Goal: Task Accomplishment & Management: Manage account settings

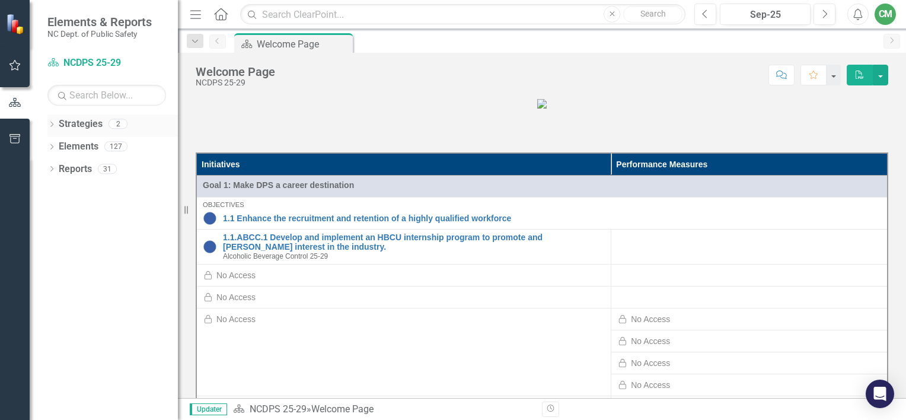
click at [52, 126] on icon "Dropdown" at bounding box center [51, 125] width 8 height 7
click at [53, 173] on icon "Dropdown" at bounding box center [51, 170] width 8 height 7
click at [56, 280] on div "Dropdown Reports 31" at bounding box center [112, 283] width 131 height 23
click at [46, 280] on div "Dropdown Strategies 2 Dropdown NCDPS 25-29 Alcoholic Beverage Control 25-29 Dro…" at bounding box center [104, 267] width 148 height 306
click at [53, 280] on icon "Dropdown" at bounding box center [51, 282] width 8 height 7
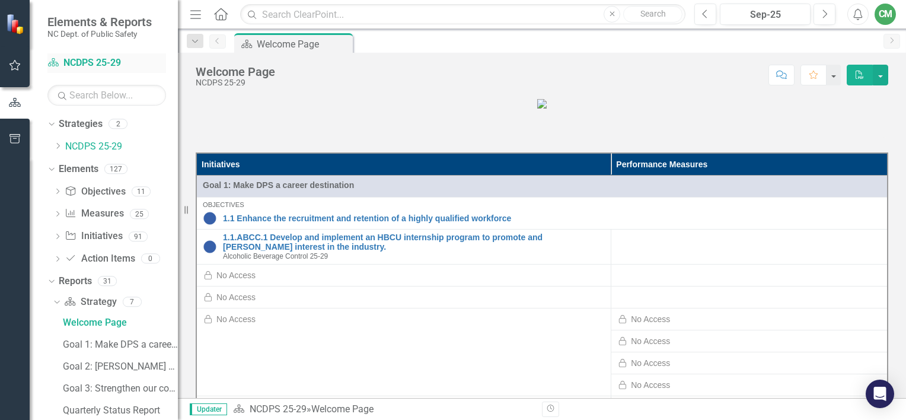
click at [89, 62] on link "Strategy NCDPS 25-29" at bounding box center [106, 63] width 119 height 14
click at [52, 123] on icon "Dropdown" at bounding box center [50, 123] width 7 height 8
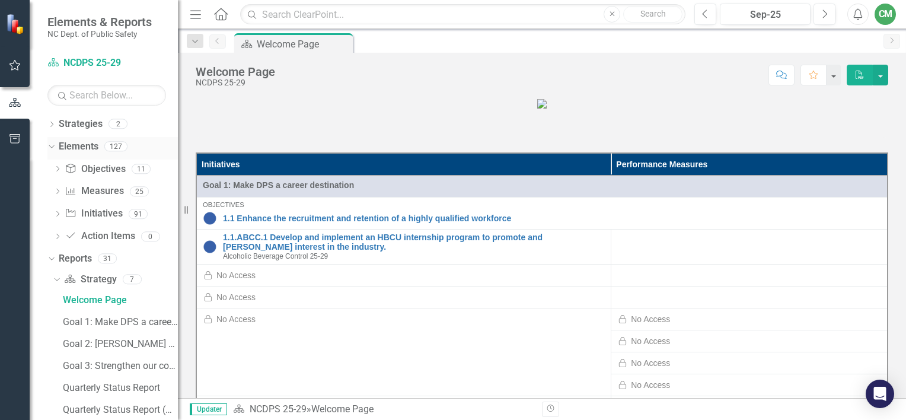
click at [52, 145] on icon "Dropdown" at bounding box center [50, 146] width 7 height 8
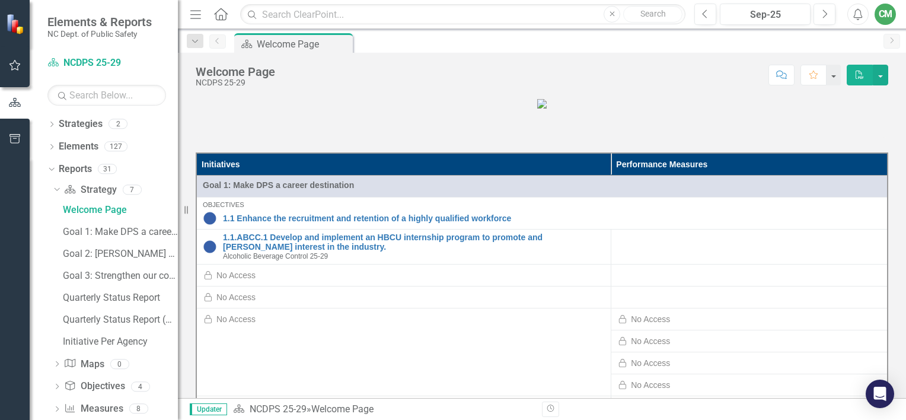
click at [52, 190] on div "Dropdown Strategy Strategy 7 Welcome Page Goal 1: Make DPS a career destination…" at bounding box center [112, 323] width 131 height 287
click at [52, 170] on icon "Dropdown" at bounding box center [50, 168] width 7 height 8
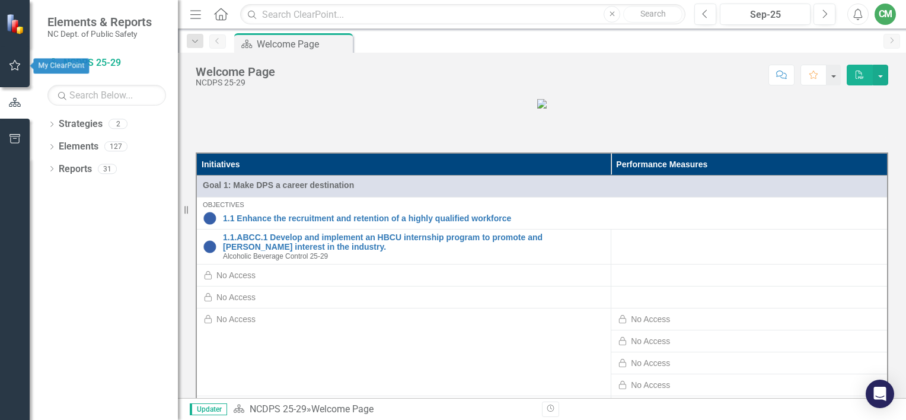
click at [15, 65] on icon "button" at bounding box center [15, 65] width 12 height 9
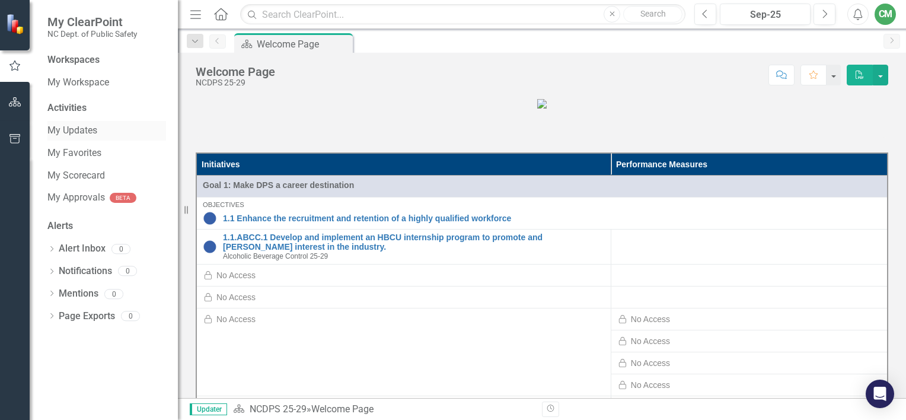
click at [82, 129] on link "My Updates" at bounding box center [106, 131] width 119 height 14
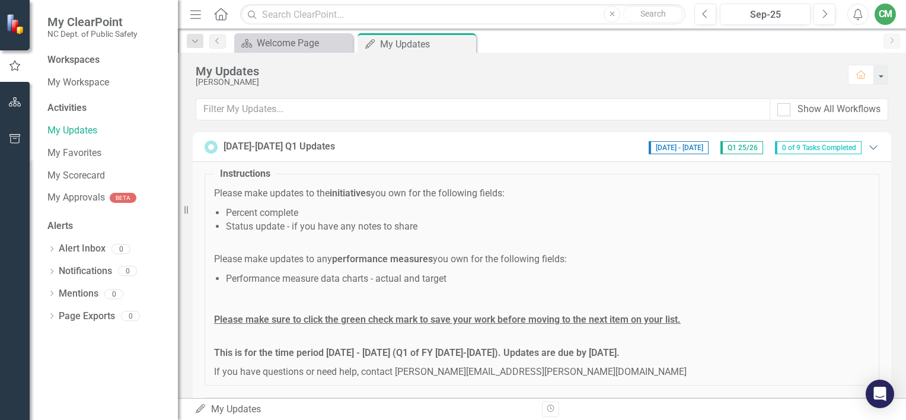
click at [870, 145] on icon at bounding box center [874, 147] width 8 height 4
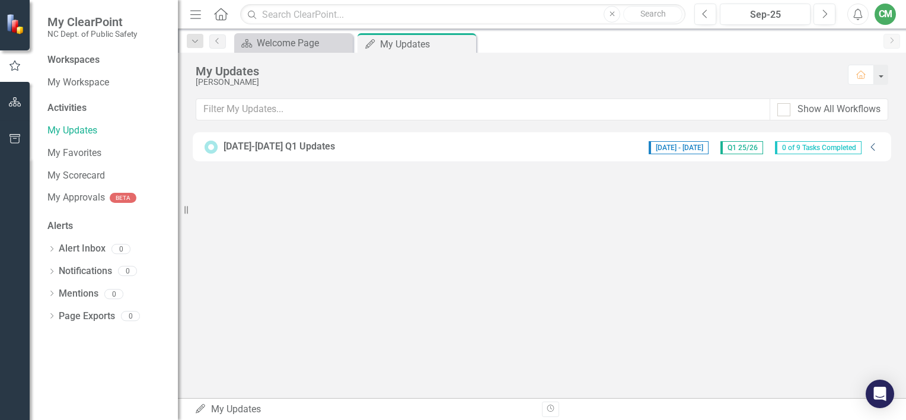
click at [868, 145] on icon "Collapse" at bounding box center [874, 146] width 12 height 9
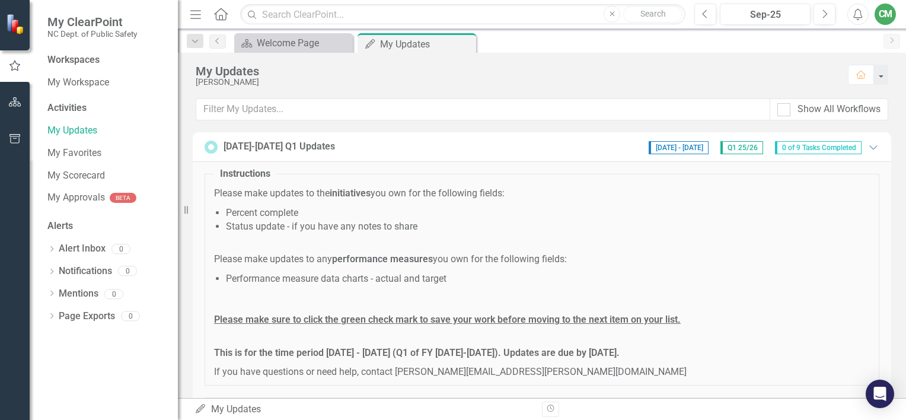
drag, startPoint x: 786, startPoint y: 112, endPoint x: 789, endPoint y: 139, distance: 27.4
click at [785, 112] on div at bounding box center [784, 109] width 13 height 13
click at [785, 111] on input "Show All Workflows" at bounding box center [782, 107] width 8 height 8
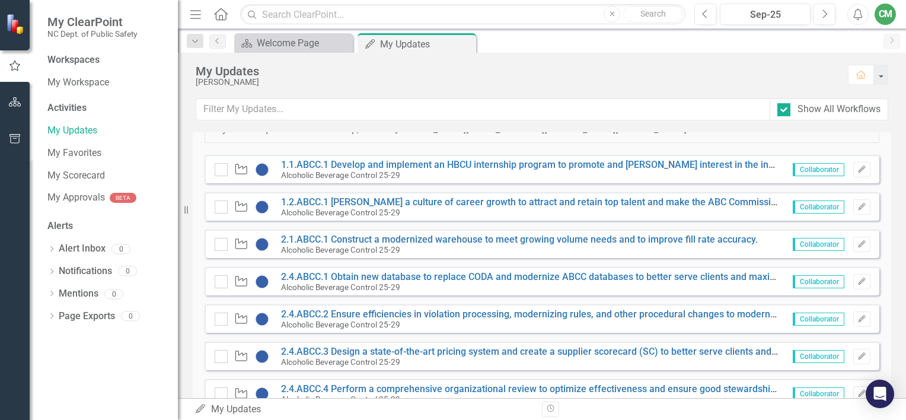
scroll to position [124, 0]
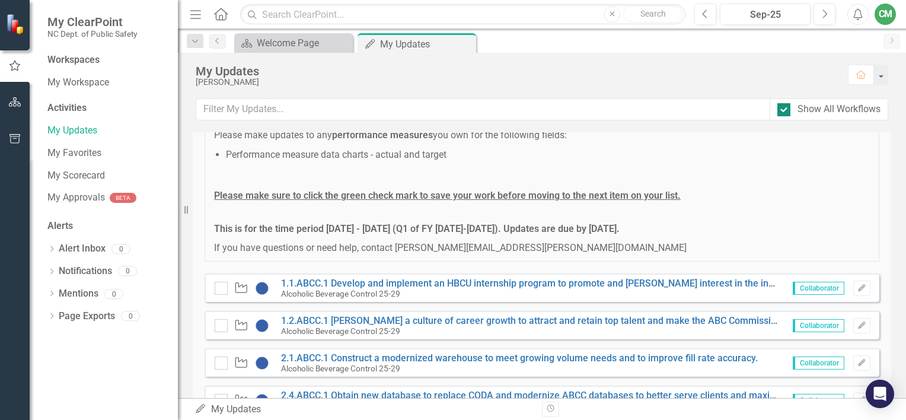
click at [783, 110] on input "Show All Workflows" at bounding box center [782, 107] width 8 height 8
checkbox input "false"
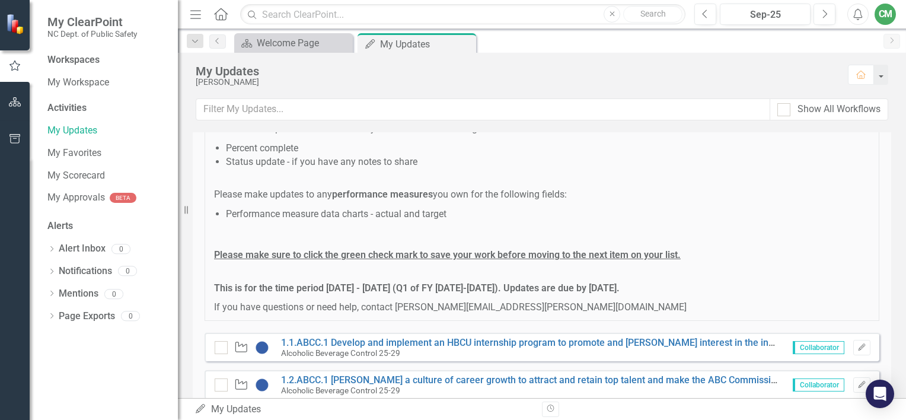
scroll to position [183, 0]
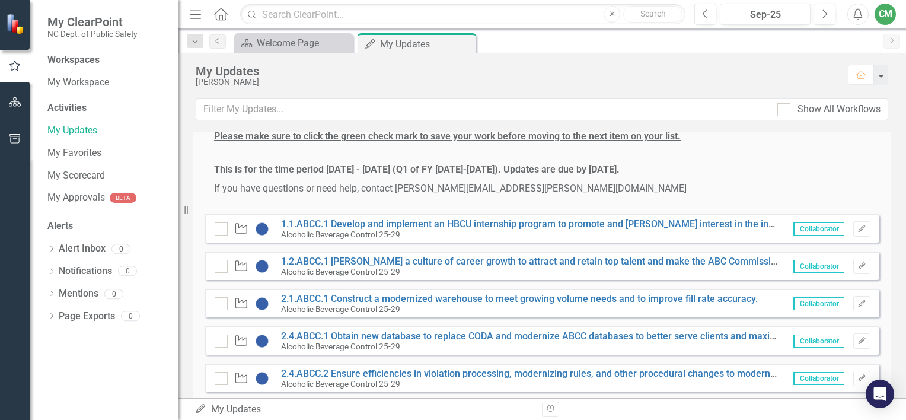
click at [814, 228] on span "Collaborator" at bounding box center [819, 228] width 52 height 13
click at [858, 226] on icon "button" at bounding box center [861, 228] width 7 height 7
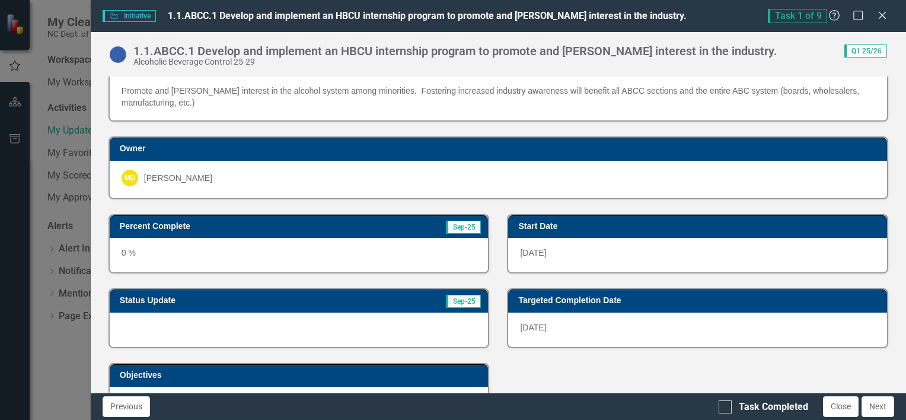
scroll to position [143, 0]
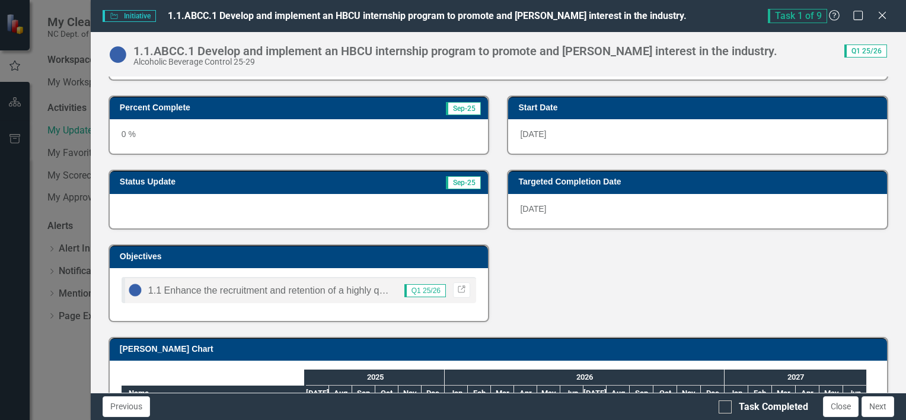
click at [150, 308] on div "1.1 Enhance the recruitment and retention of a highly qualified workforce Q1 25…" at bounding box center [299, 294] width 379 height 53
click at [464, 285] on link "Link" at bounding box center [461, 289] width 17 height 15
click at [880, 9] on div "Close" at bounding box center [882, 16] width 15 height 16
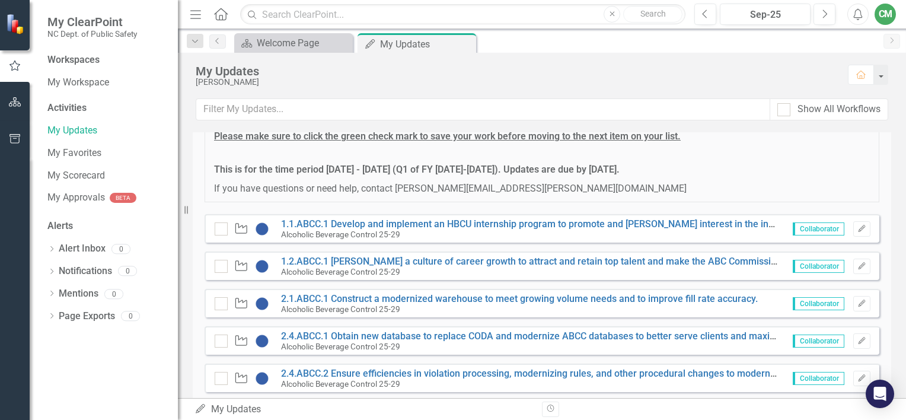
click at [887, 7] on div "CM" at bounding box center [885, 14] width 21 height 21
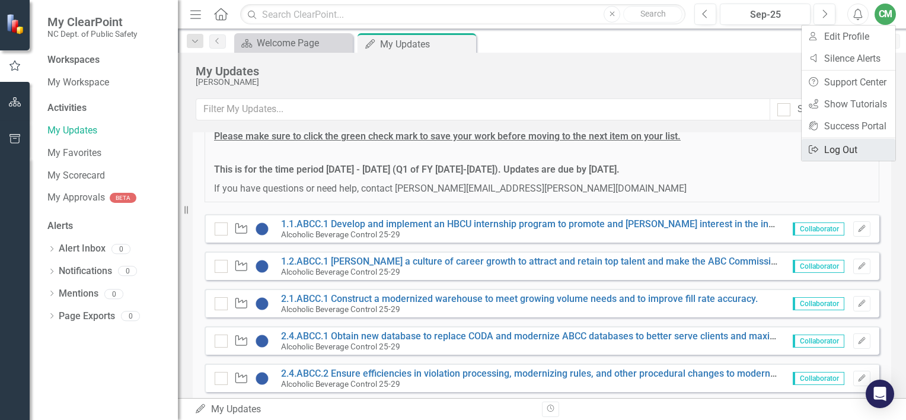
click at [842, 148] on link "Logout Log Out" at bounding box center [849, 150] width 94 height 22
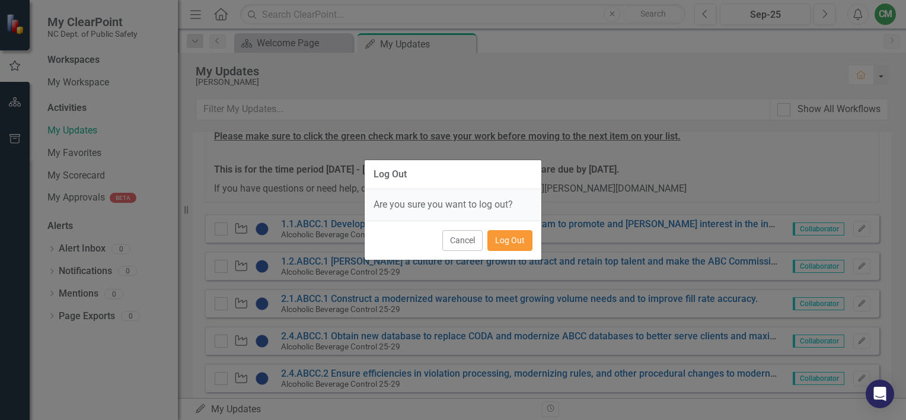
drag, startPoint x: 529, startPoint y: 235, endPoint x: 513, endPoint y: 272, distance: 40.4
click at [529, 237] on button "Log Out" at bounding box center [510, 240] width 45 height 21
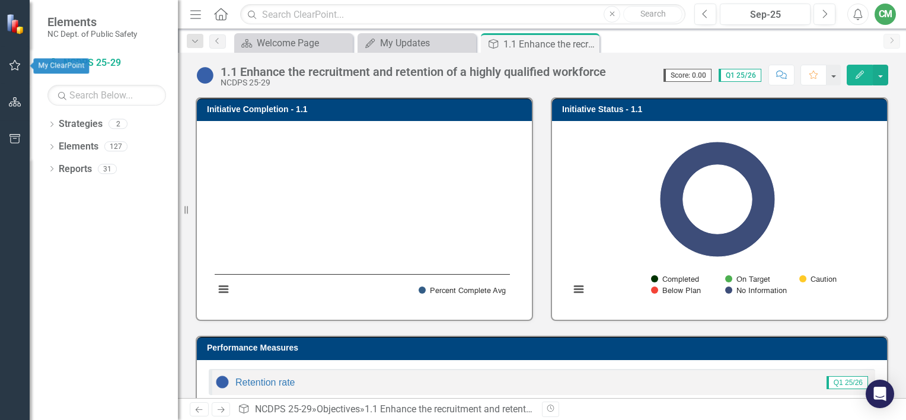
click at [19, 67] on icon "button" at bounding box center [15, 65] width 12 height 9
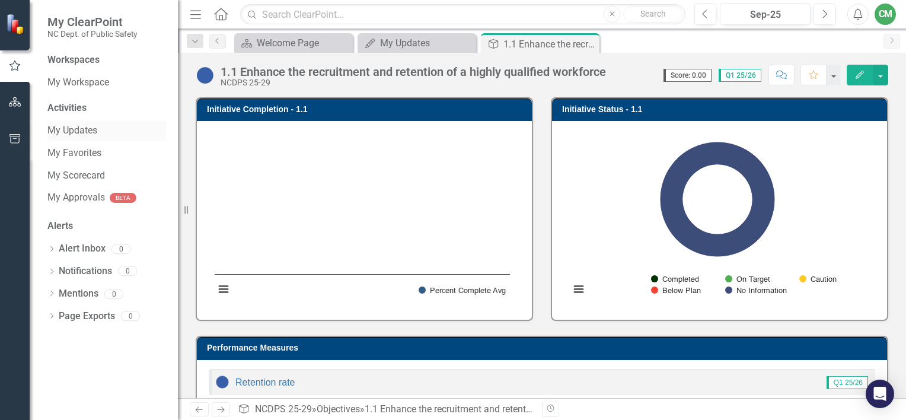
click at [71, 132] on link "My Updates" at bounding box center [106, 131] width 119 height 14
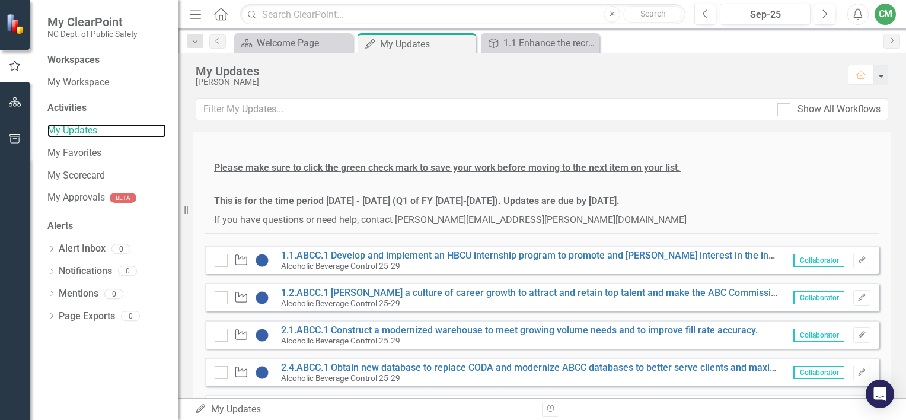
scroll to position [237, 0]
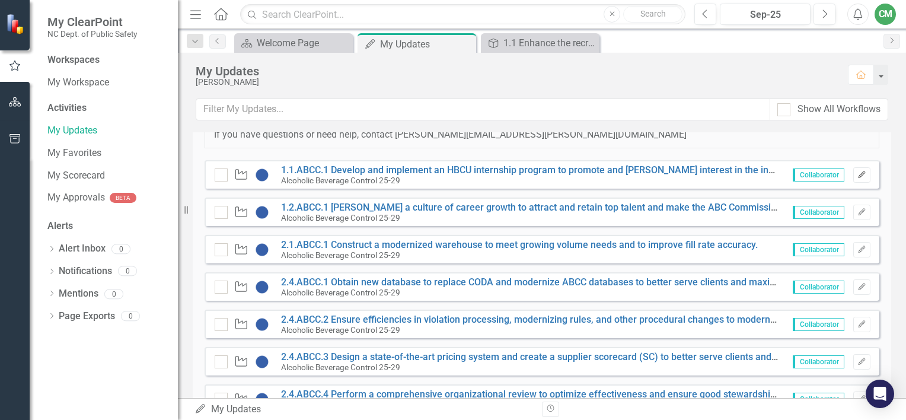
click at [854, 177] on button "Edit" at bounding box center [862, 174] width 17 height 15
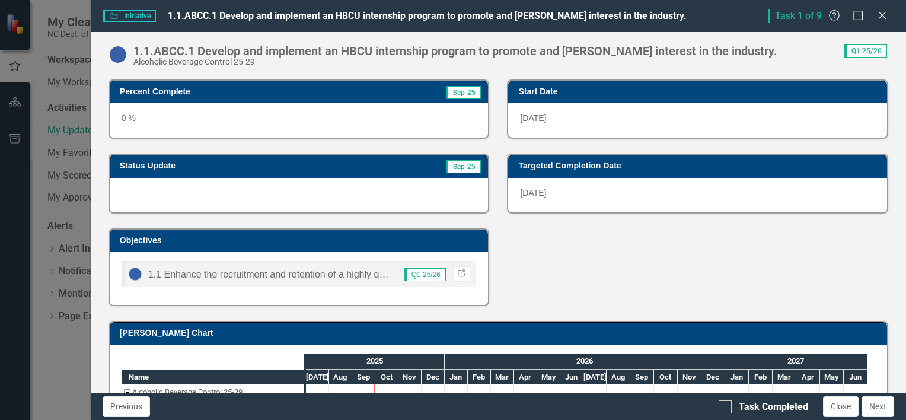
scroll to position [202, 0]
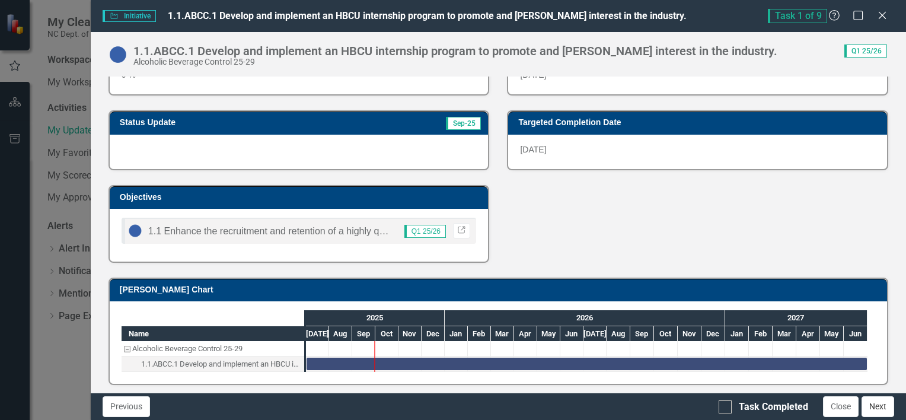
click at [881, 403] on button "Next" at bounding box center [878, 406] width 33 height 21
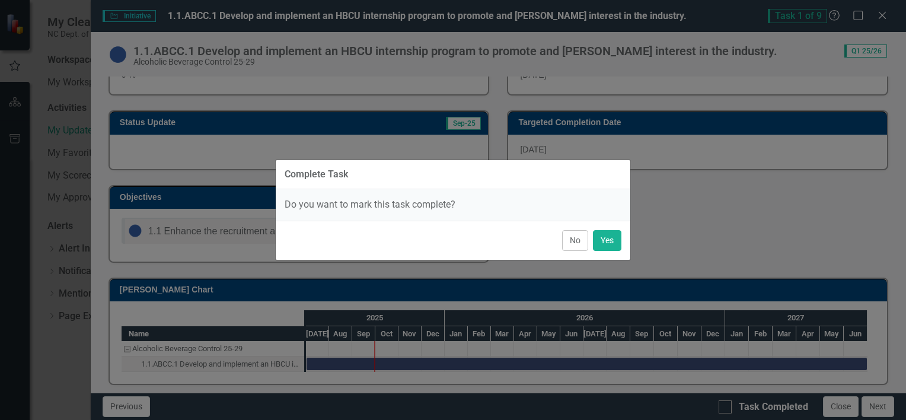
drag, startPoint x: 575, startPoint y: 237, endPoint x: 596, endPoint y: 243, distance: 21.4
click at [575, 238] on button "No" at bounding box center [575, 240] width 26 height 21
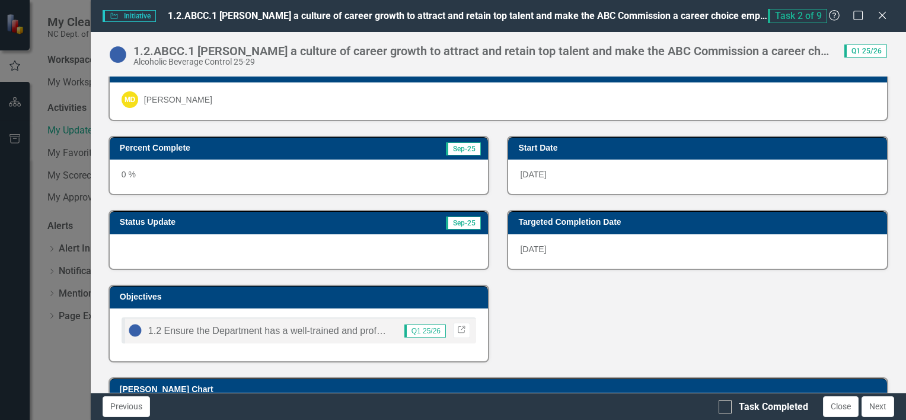
scroll to position [0, 0]
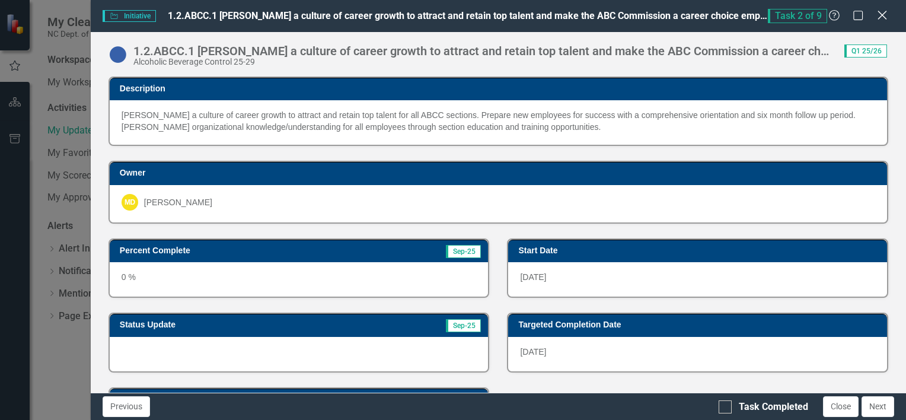
click at [882, 16] on icon at bounding box center [882, 15] width 9 height 9
